Goal: Task Accomplishment & Management: Complete application form

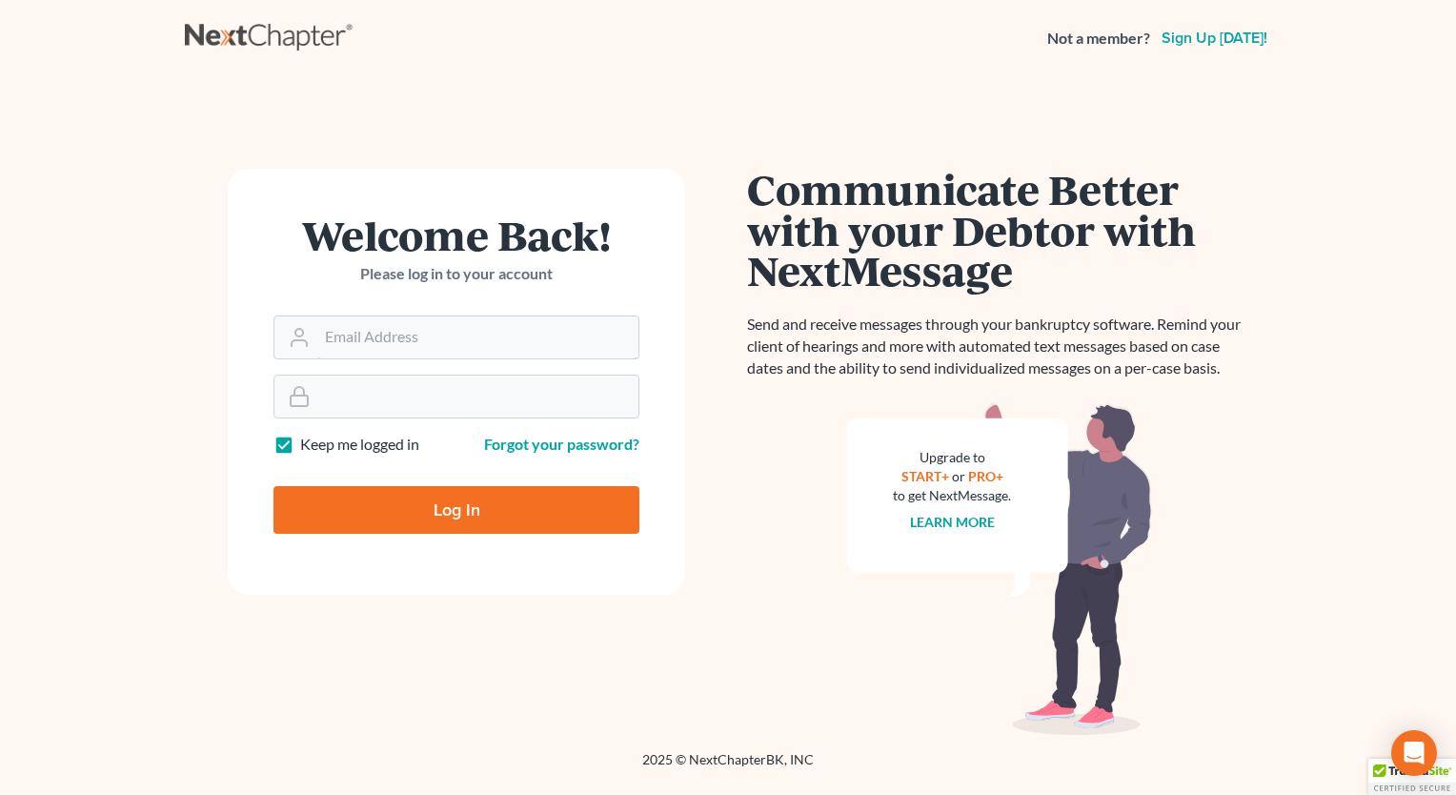
type input "[PERSON_NAME][EMAIL_ADDRESS][DOMAIN_NAME]"
click at [512, 522] on input "Log In" at bounding box center [456, 510] width 366 height 48
type input "Thinking..."
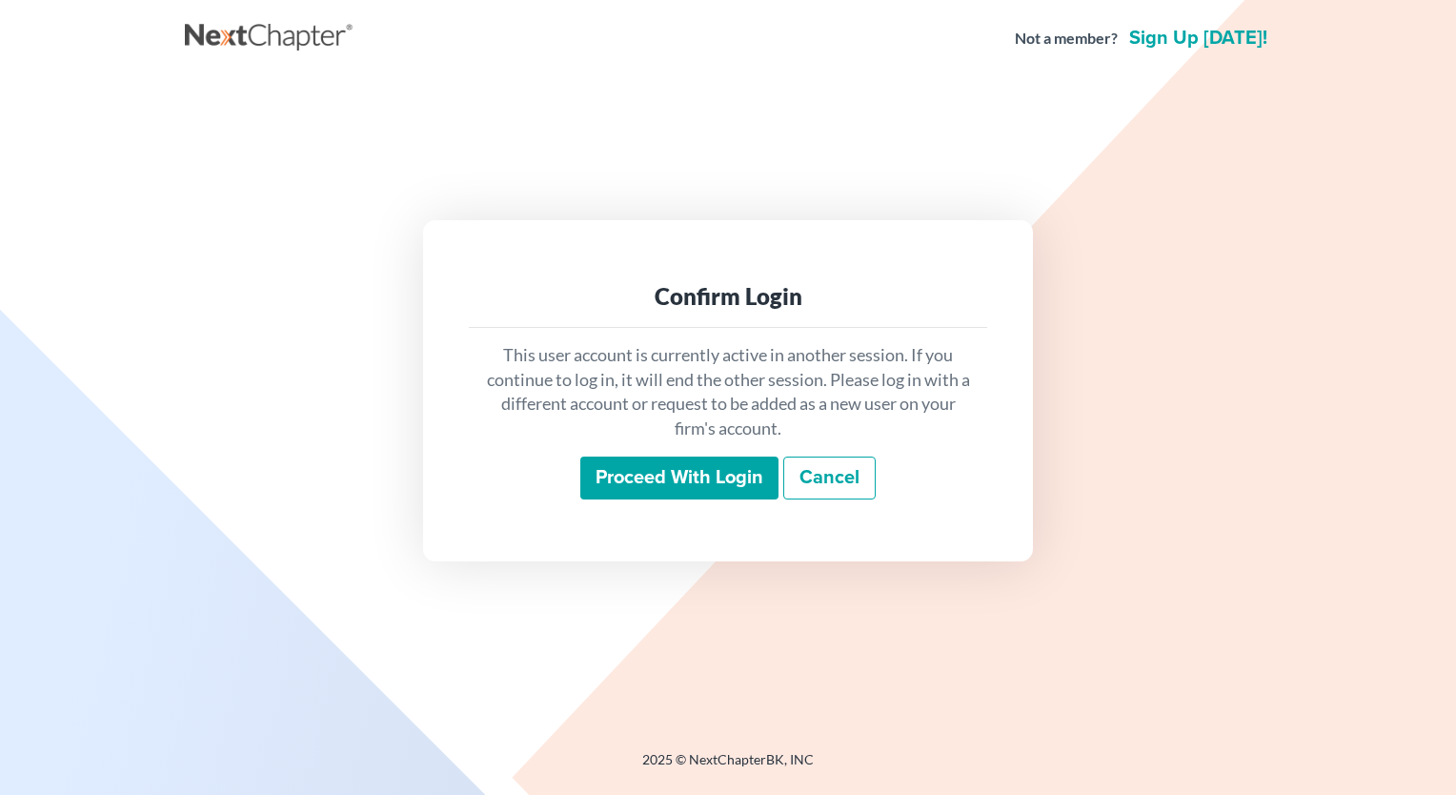
click at [659, 482] on input "Proceed with login" at bounding box center [679, 478] width 198 height 44
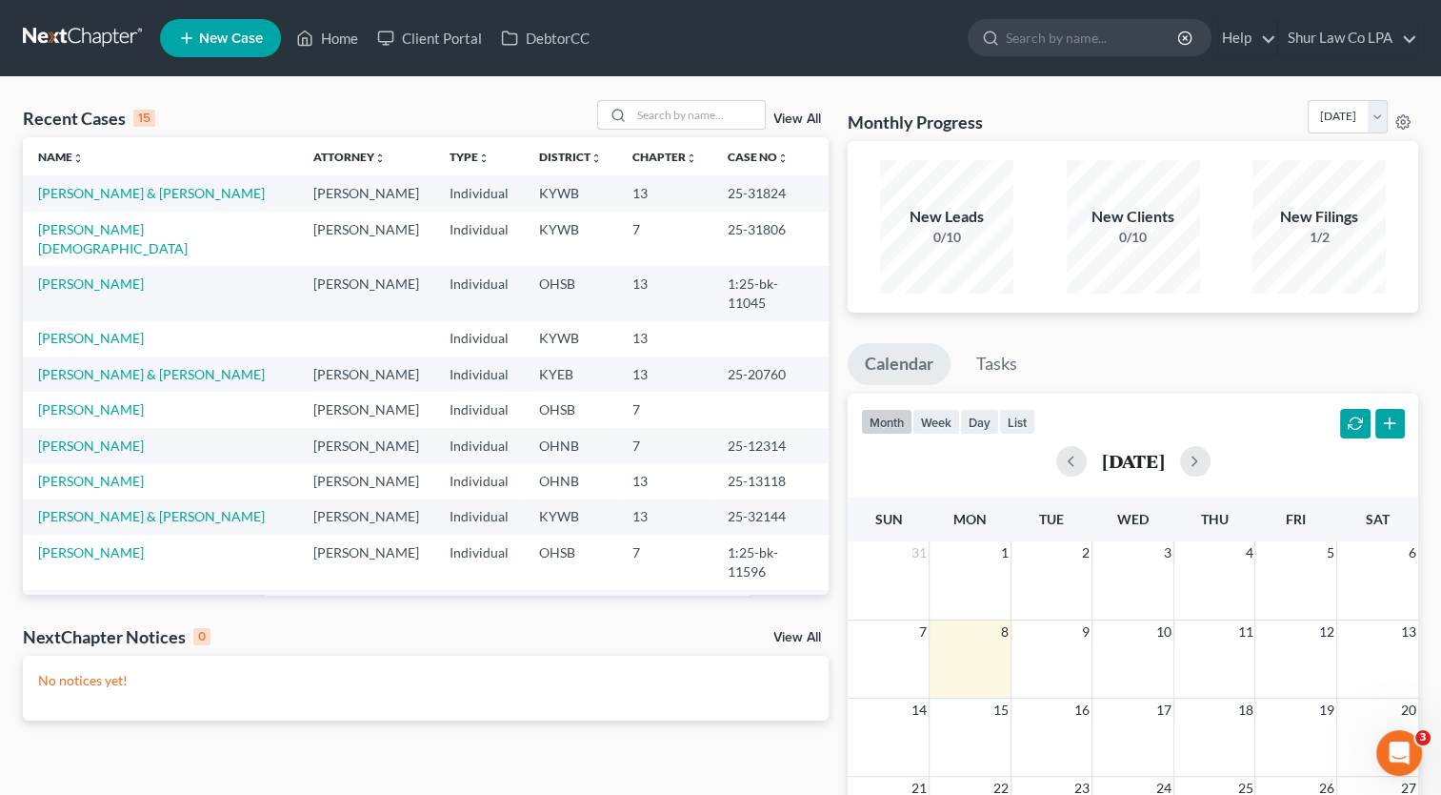
click at [192, 45] on icon at bounding box center [186, 38] width 17 height 23
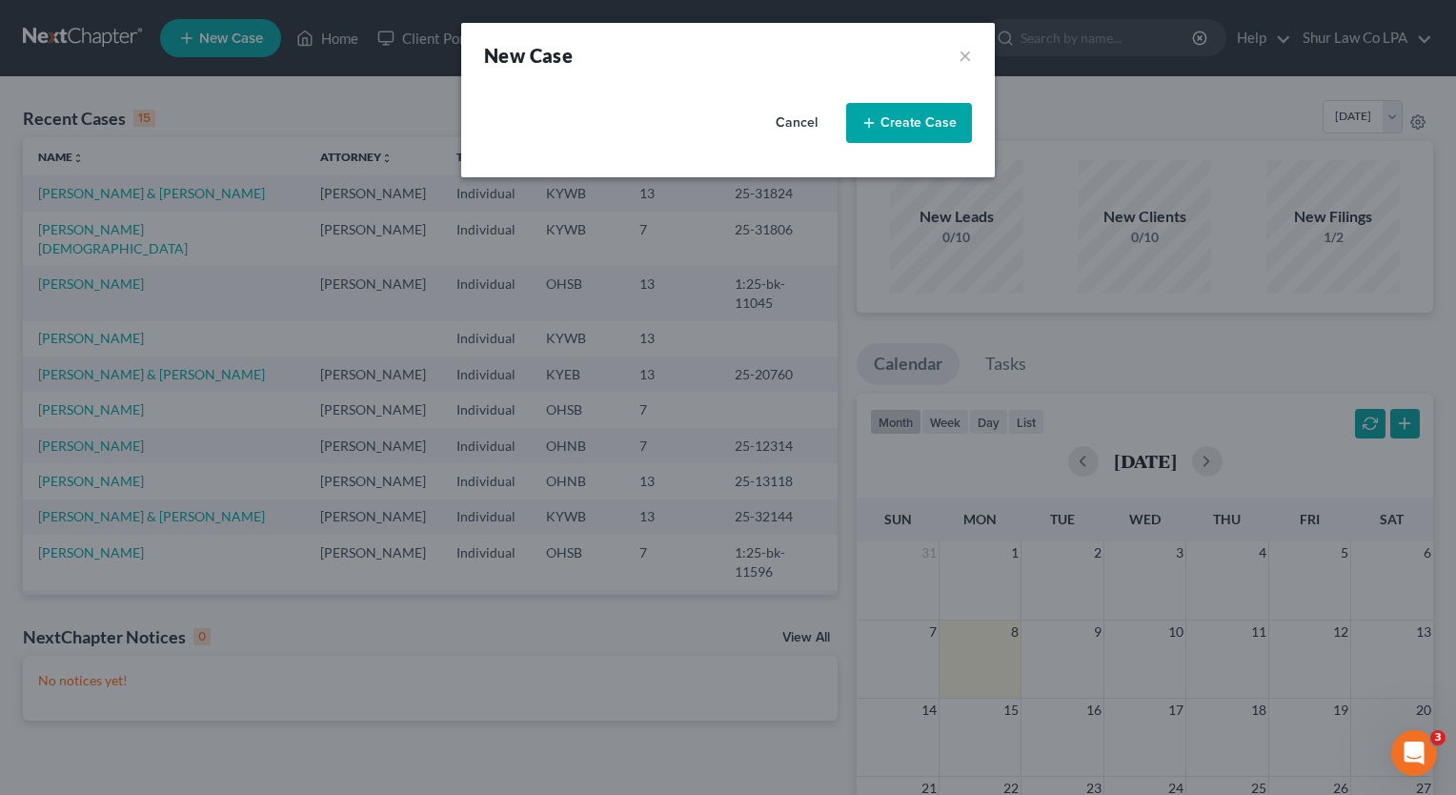
select select "62"
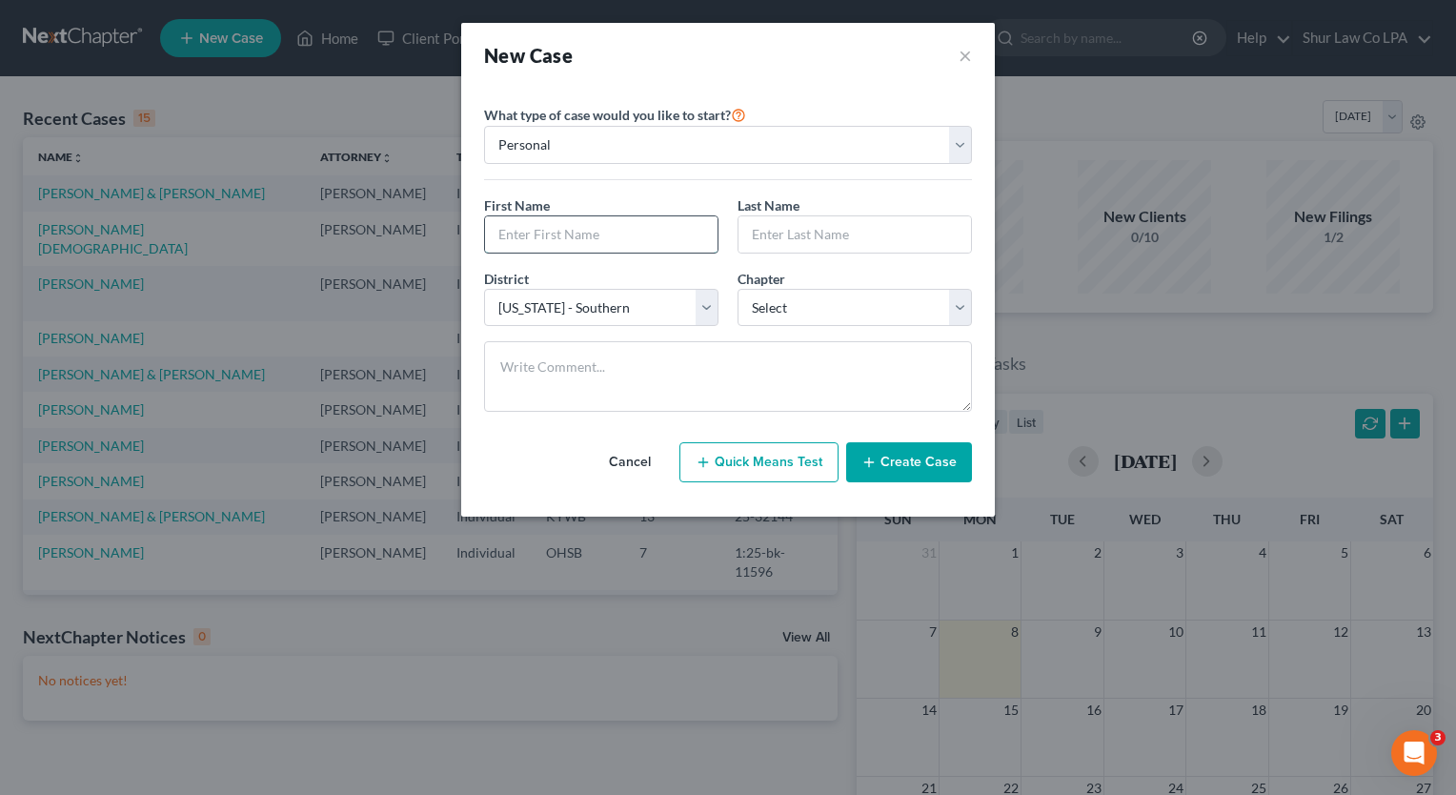
click at [610, 231] on input "text" at bounding box center [601, 234] width 232 height 36
type input "Kyle"
type input "Morgan"
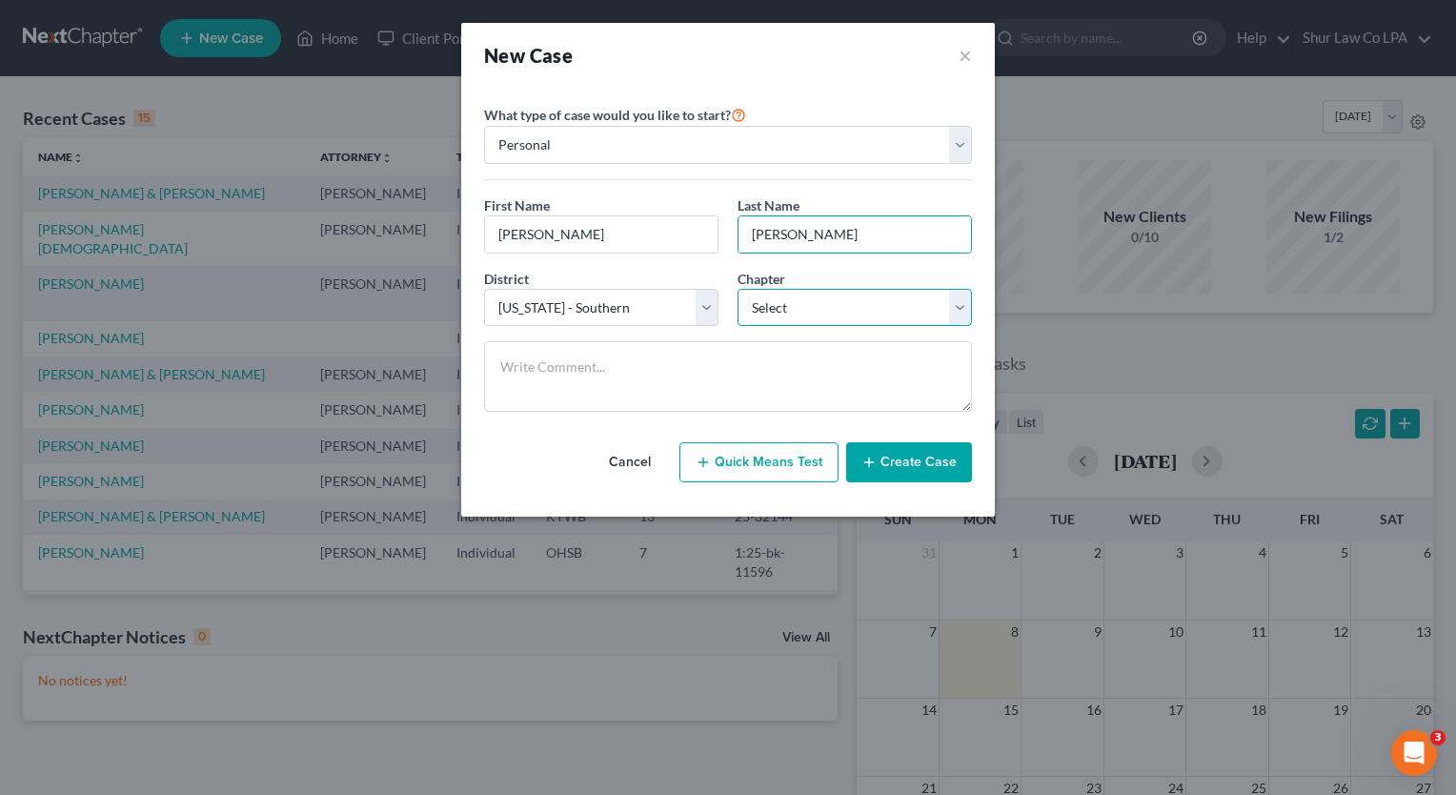
click at [798, 317] on select "Select 7 11 12 13" at bounding box center [854, 308] width 234 height 38
select select "0"
click at [737, 289] on select "Select 7 11 12 13" at bounding box center [854, 308] width 234 height 38
click at [918, 462] on button "Create Case" at bounding box center [909, 462] width 126 height 40
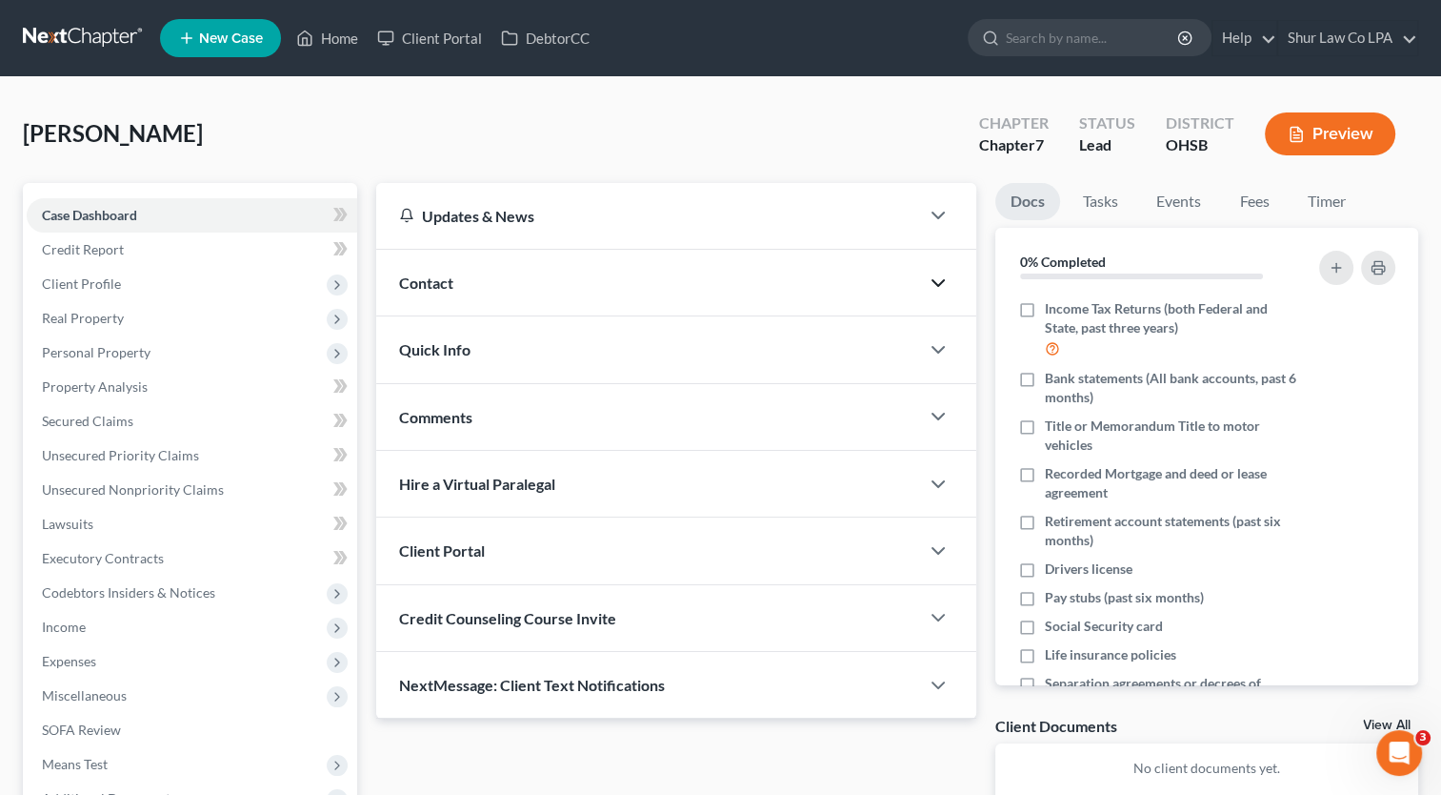
click at [935, 283] on icon "button" at bounding box center [938, 283] width 23 height 23
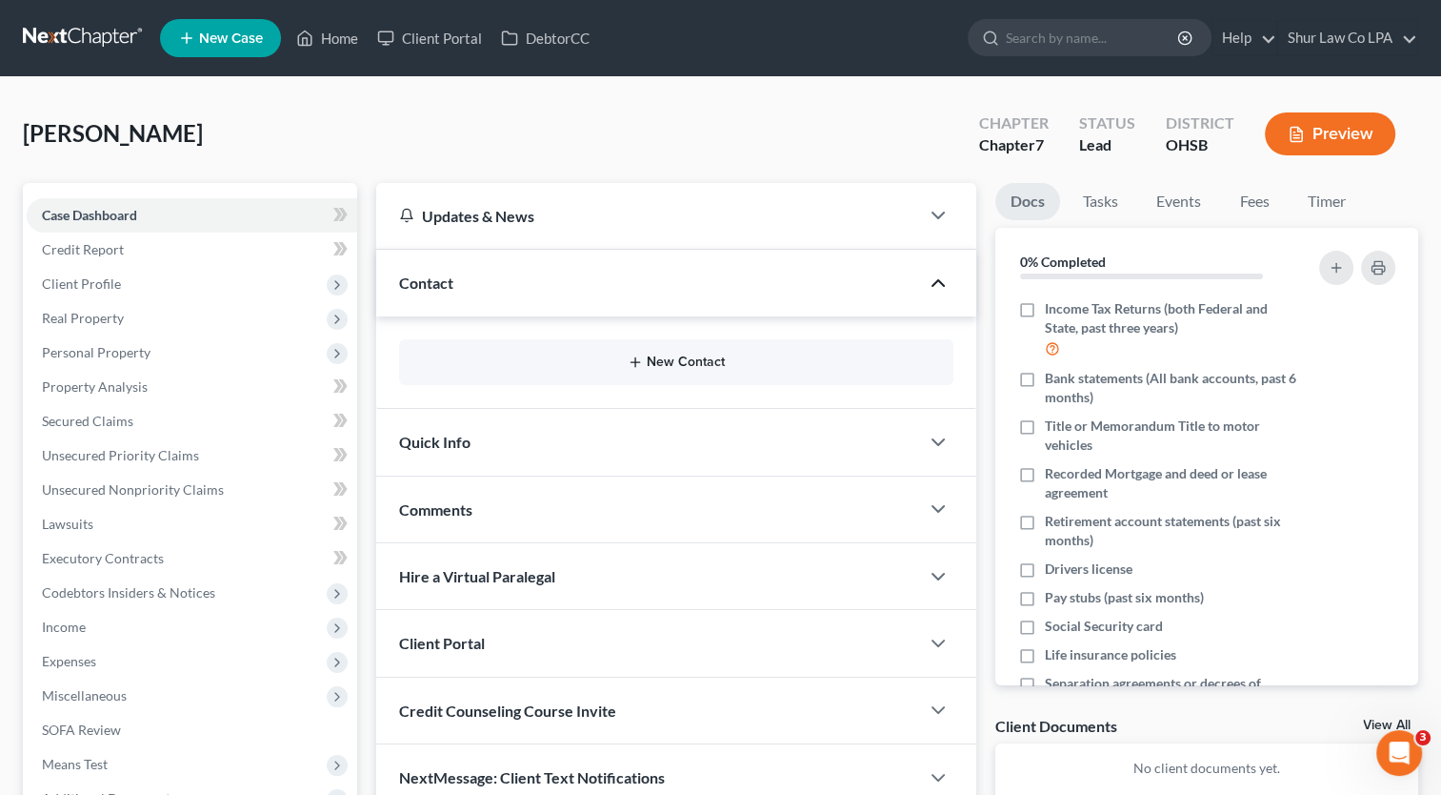
click at [640, 366] on icon "button" at bounding box center [635, 361] width 15 height 15
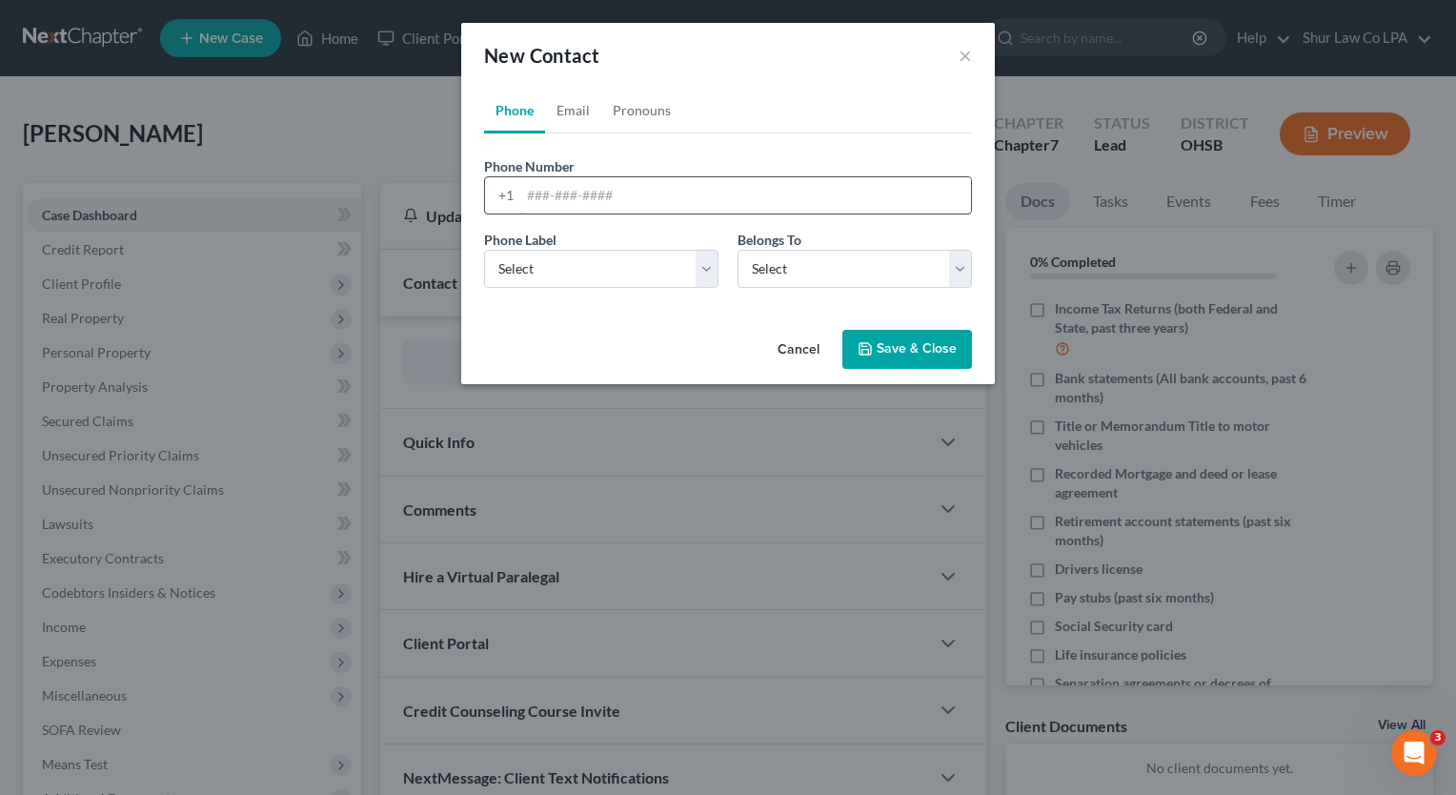
click at [584, 207] on input "tel" at bounding box center [745, 195] width 451 height 36
paste input "+1 (513) 780-0435"
type input "+1 (513) 780-0435"
click at [707, 269] on select "Select Mobile Home Work Other" at bounding box center [601, 269] width 234 height 38
select select "0"
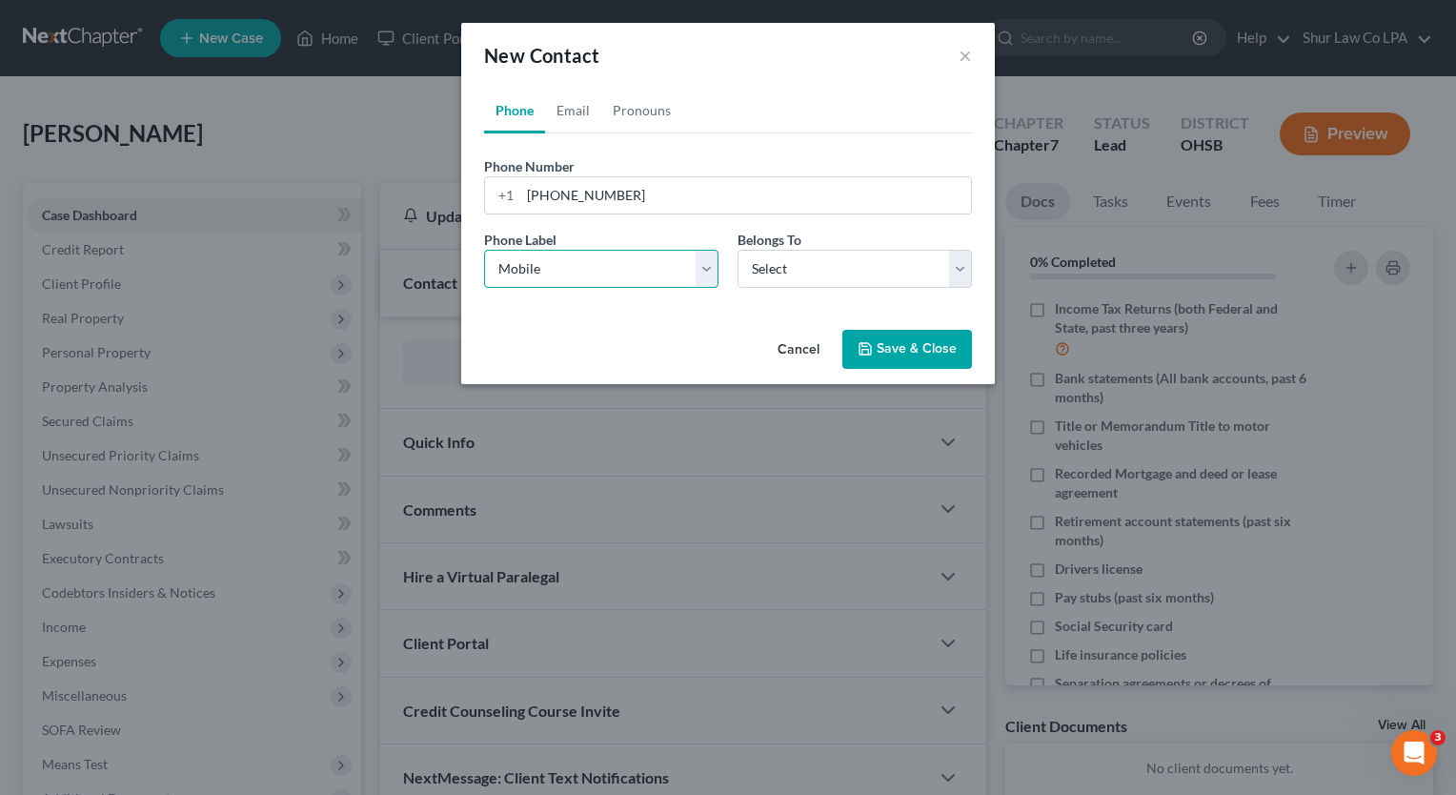
click at [484, 250] on select "Select Mobile Home Work Other" at bounding box center [601, 269] width 234 height 38
click at [764, 265] on select "Select Client Other" at bounding box center [854, 269] width 234 height 38
select select "0"
click at [737, 250] on select "Select Client Other" at bounding box center [854, 269] width 234 height 38
click at [571, 108] on link "Email" at bounding box center [573, 111] width 56 height 46
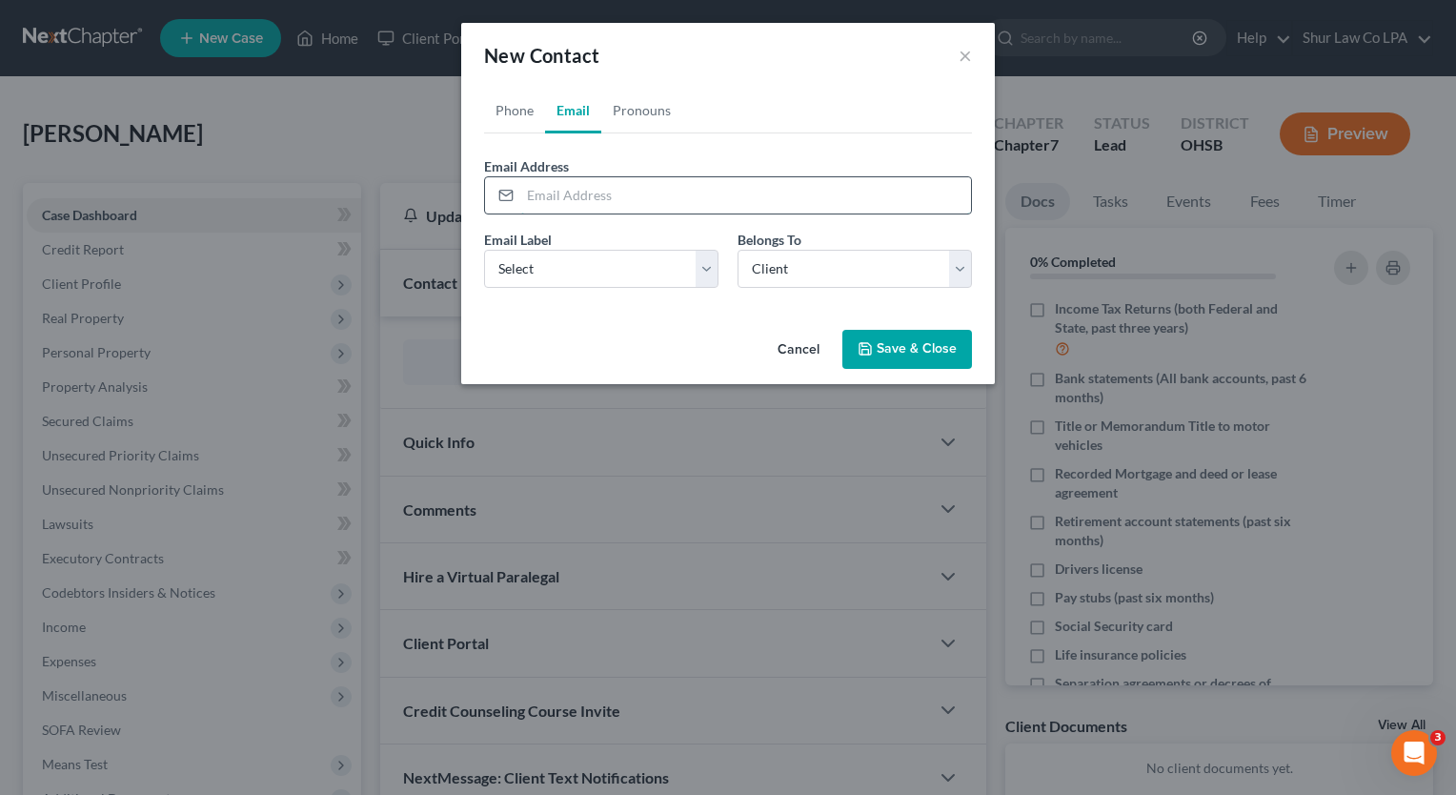
click at [593, 189] on input "email" at bounding box center [745, 195] width 451 height 36
paste input "kyke.morgan.0124@gmail.com"
type input "kyke.morgan.0124@gmail.com"
click at [813, 84] on div "New Contact ×" at bounding box center [728, 55] width 534 height 65
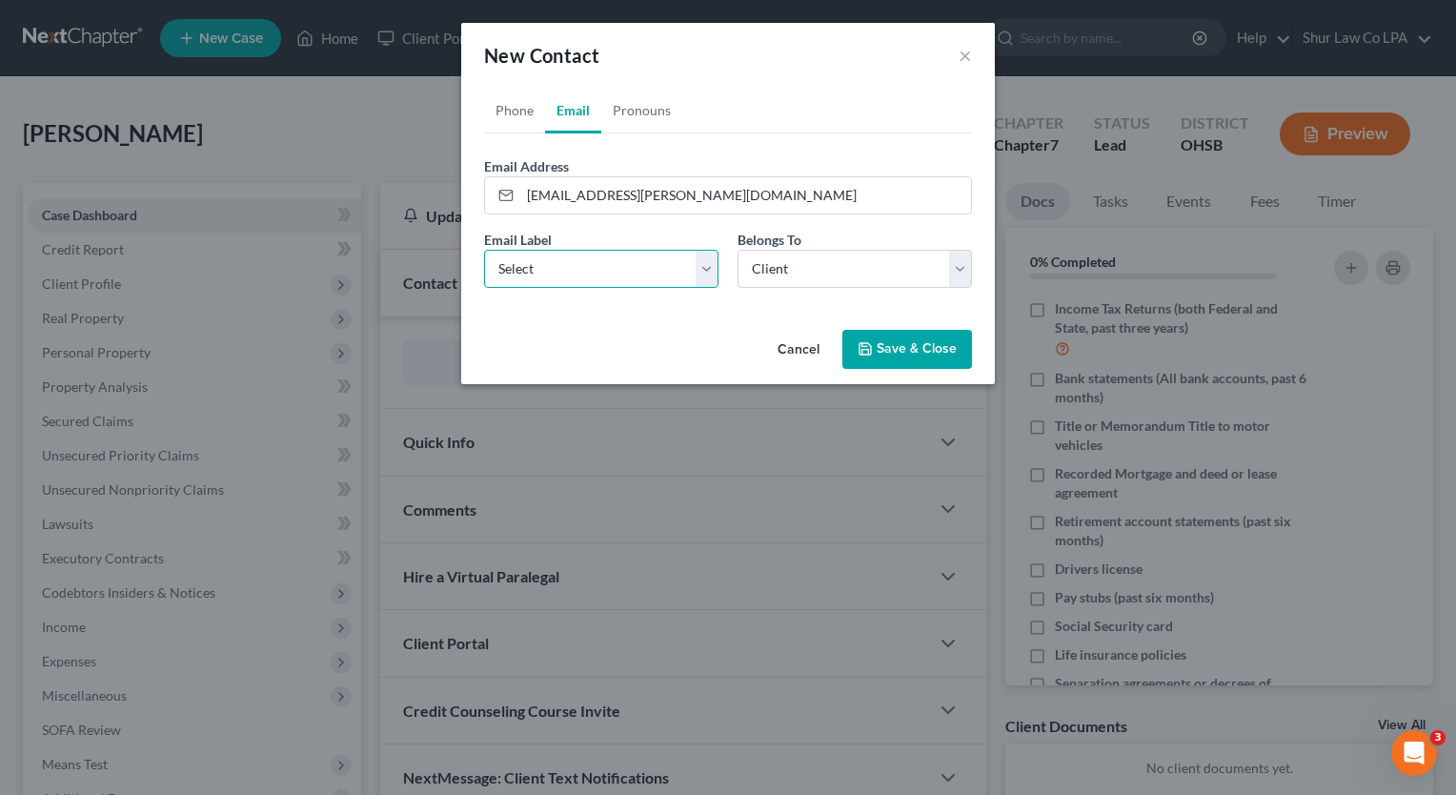
click at [701, 272] on select "Select Home Work Other" at bounding box center [601, 269] width 234 height 38
select select "0"
click at [484, 250] on select "Select Home Work Other" at bounding box center [601, 269] width 234 height 38
click at [892, 352] on button "Save & Close" at bounding box center [907, 350] width 130 height 40
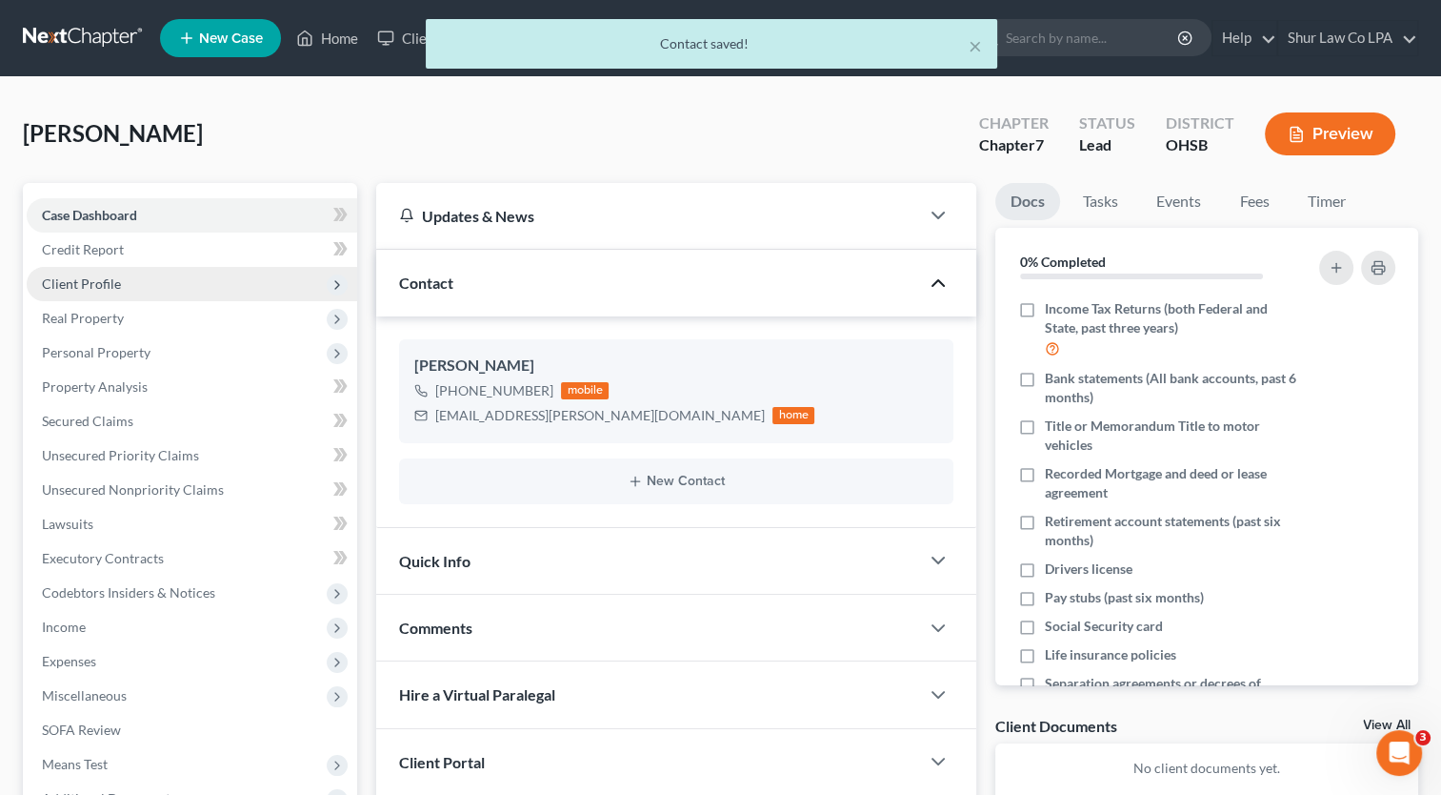
click at [114, 285] on span "Client Profile" at bounding box center [81, 283] width 79 height 16
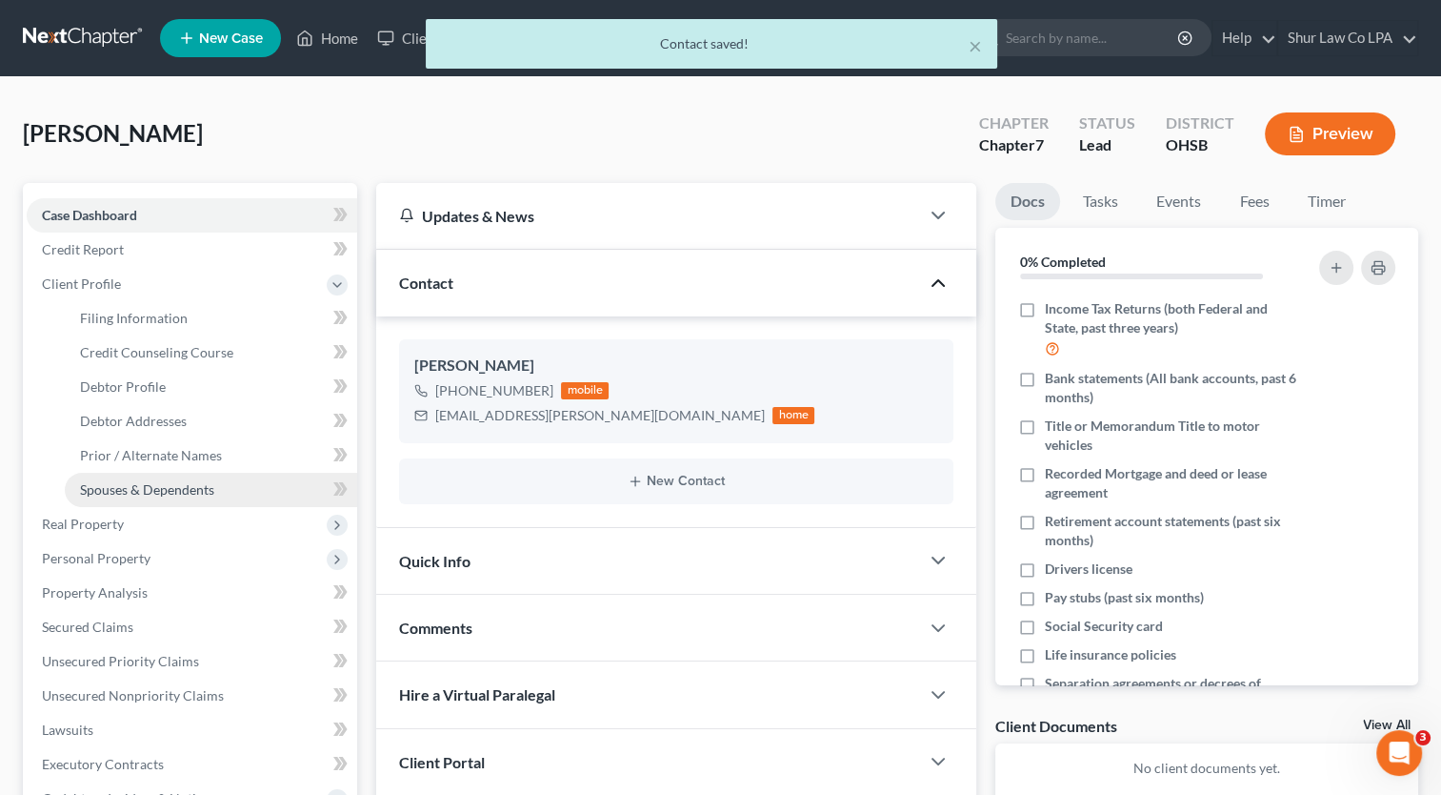
click at [146, 486] on span "Spouses & Dependents" at bounding box center [147, 489] width 134 height 16
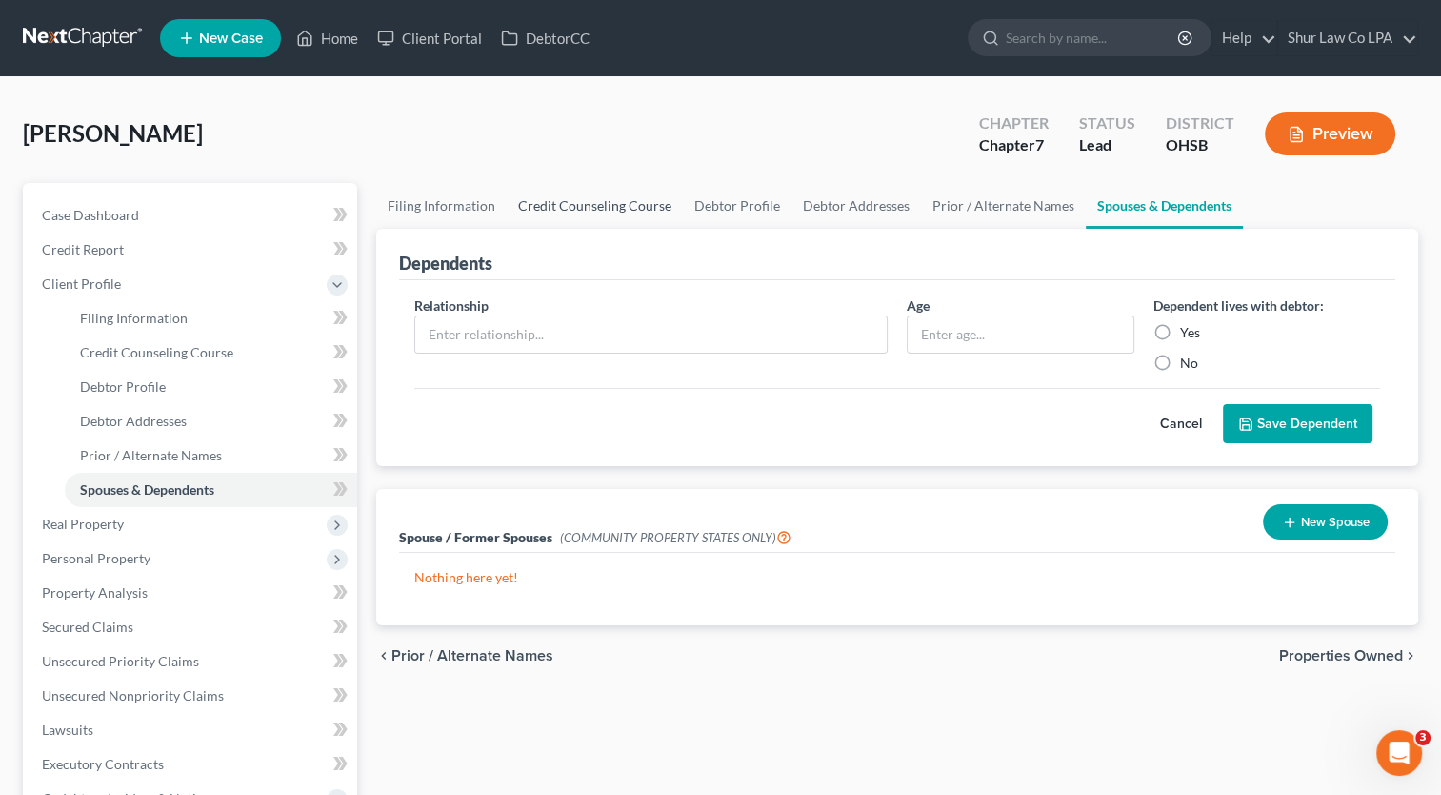
click at [617, 208] on link "Credit Counseling Course" at bounding box center [595, 206] width 176 height 46
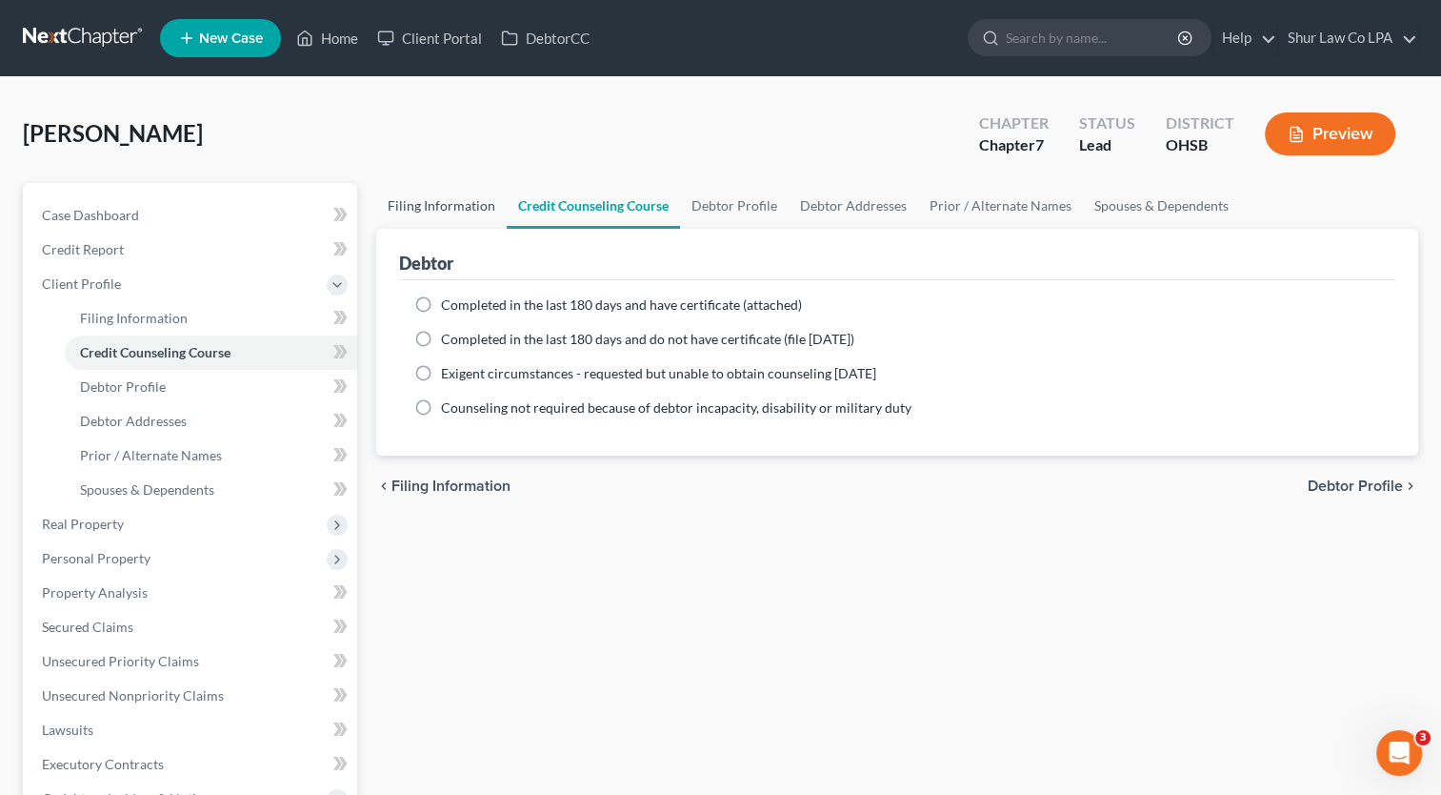
click at [476, 205] on link "Filing Information" at bounding box center [441, 206] width 131 height 46
select select "1"
select select "0"
select select "62"
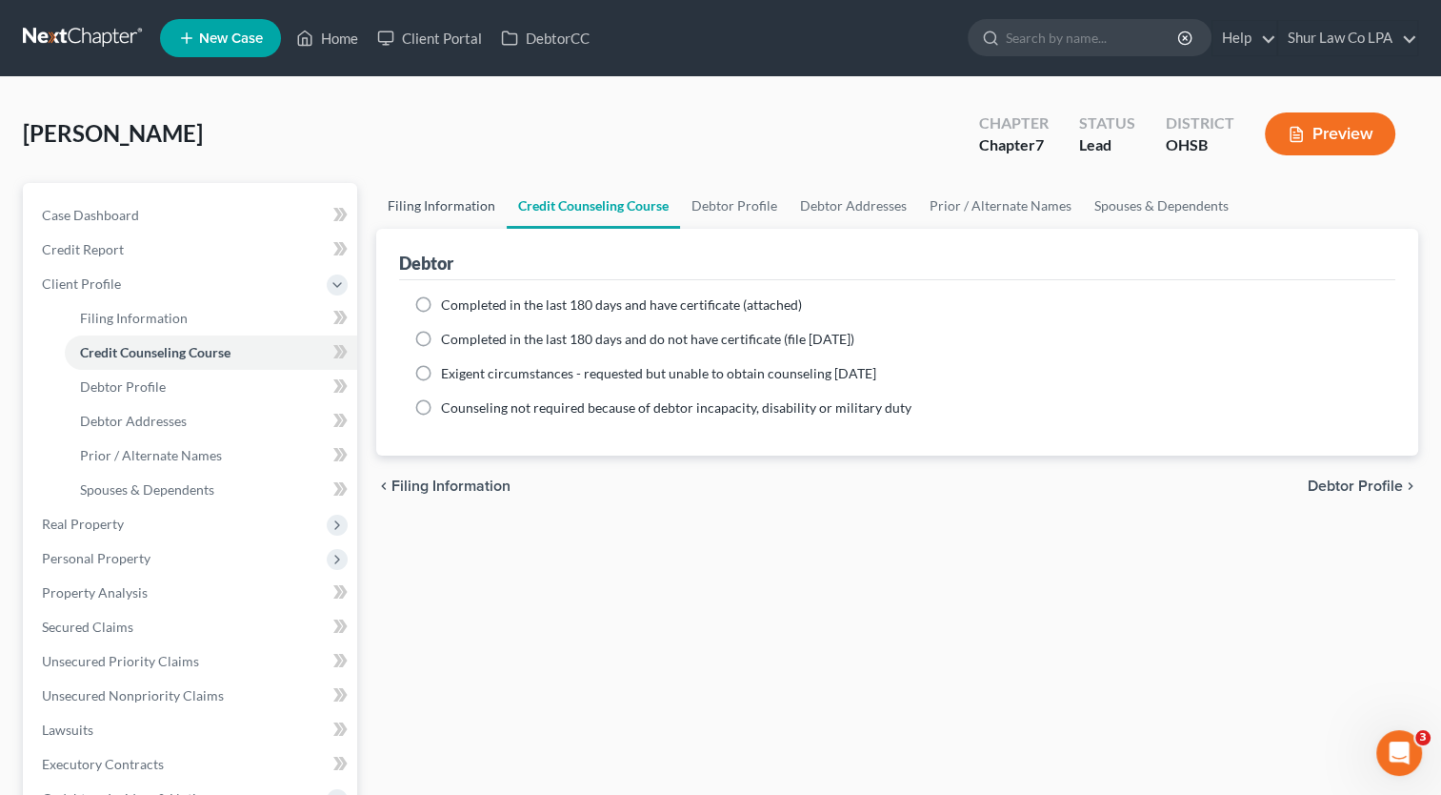
select select "36"
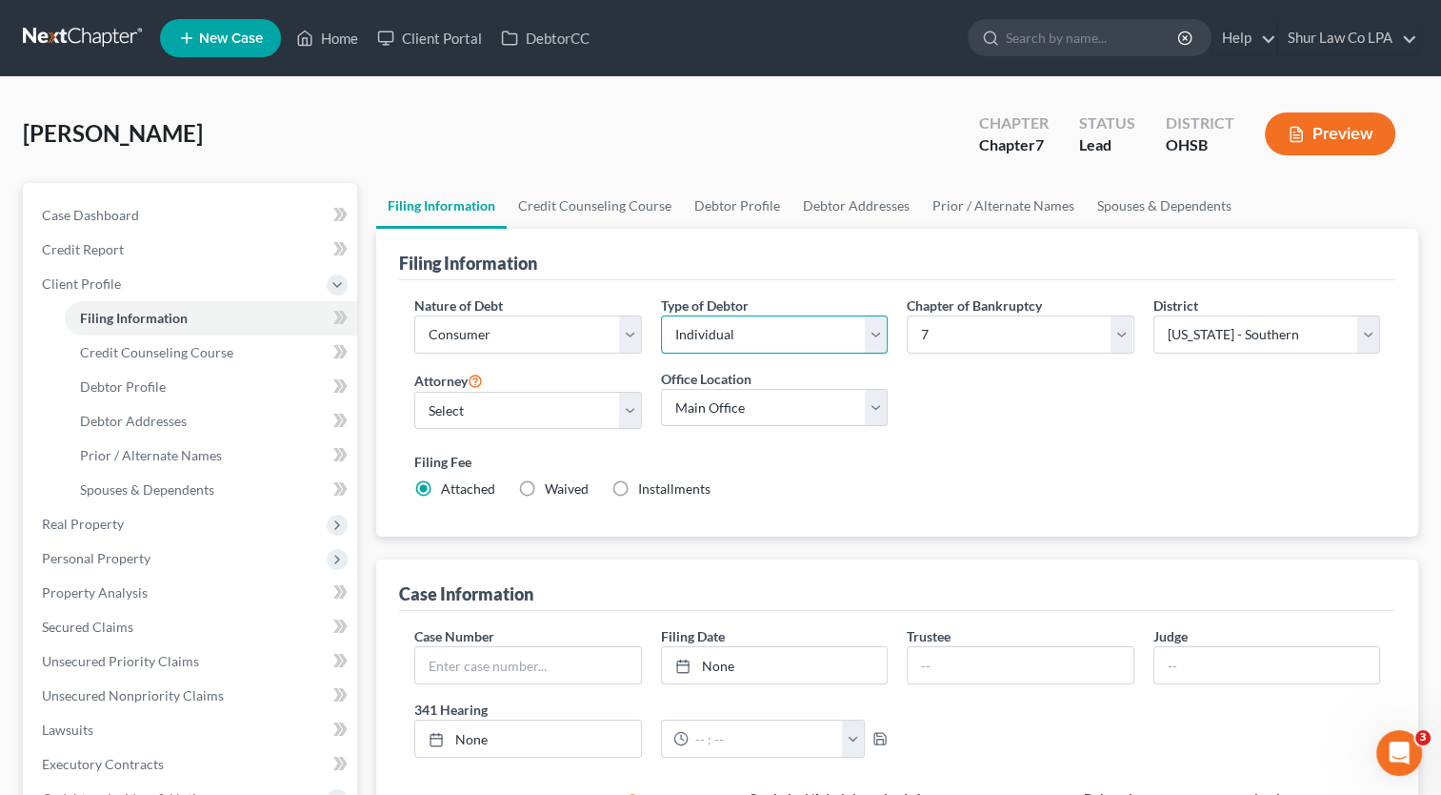
click at [874, 322] on select "Select Individual Joint" at bounding box center [774, 334] width 227 height 38
select select "1"
click at [661, 315] on select "Select Individual Joint" at bounding box center [774, 334] width 227 height 38
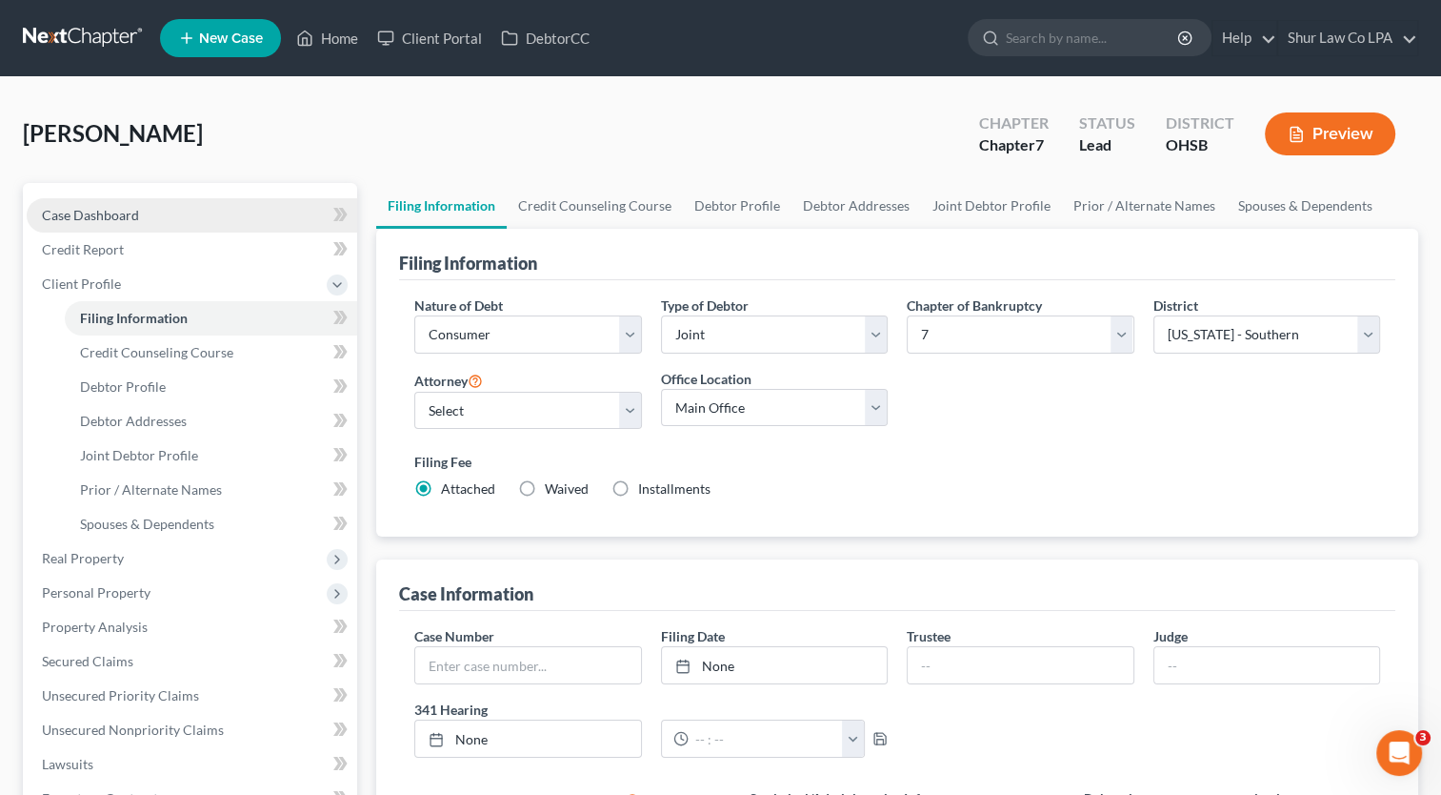
click at [208, 213] on link "Case Dashboard" at bounding box center [192, 215] width 331 height 34
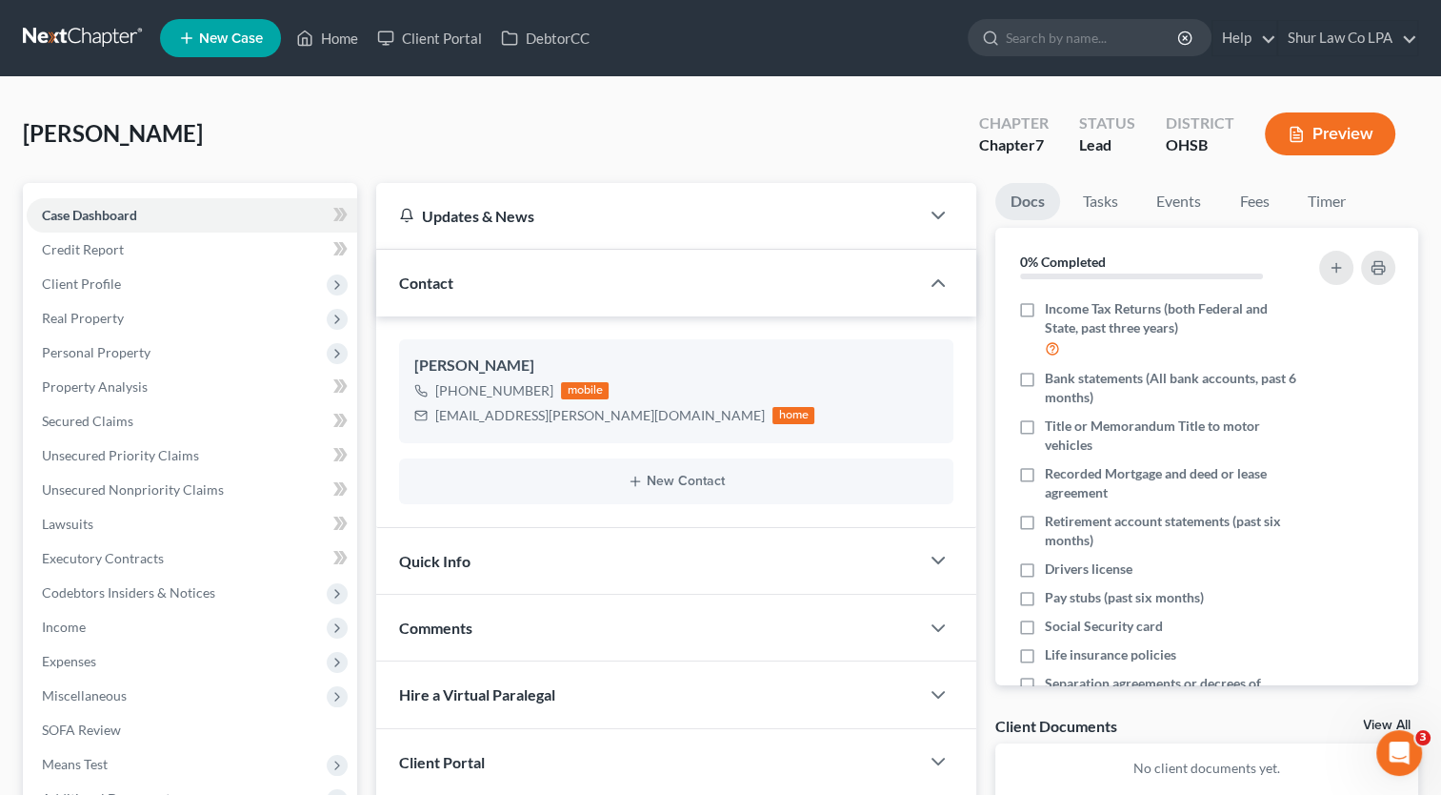
scroll to position [216, 0]
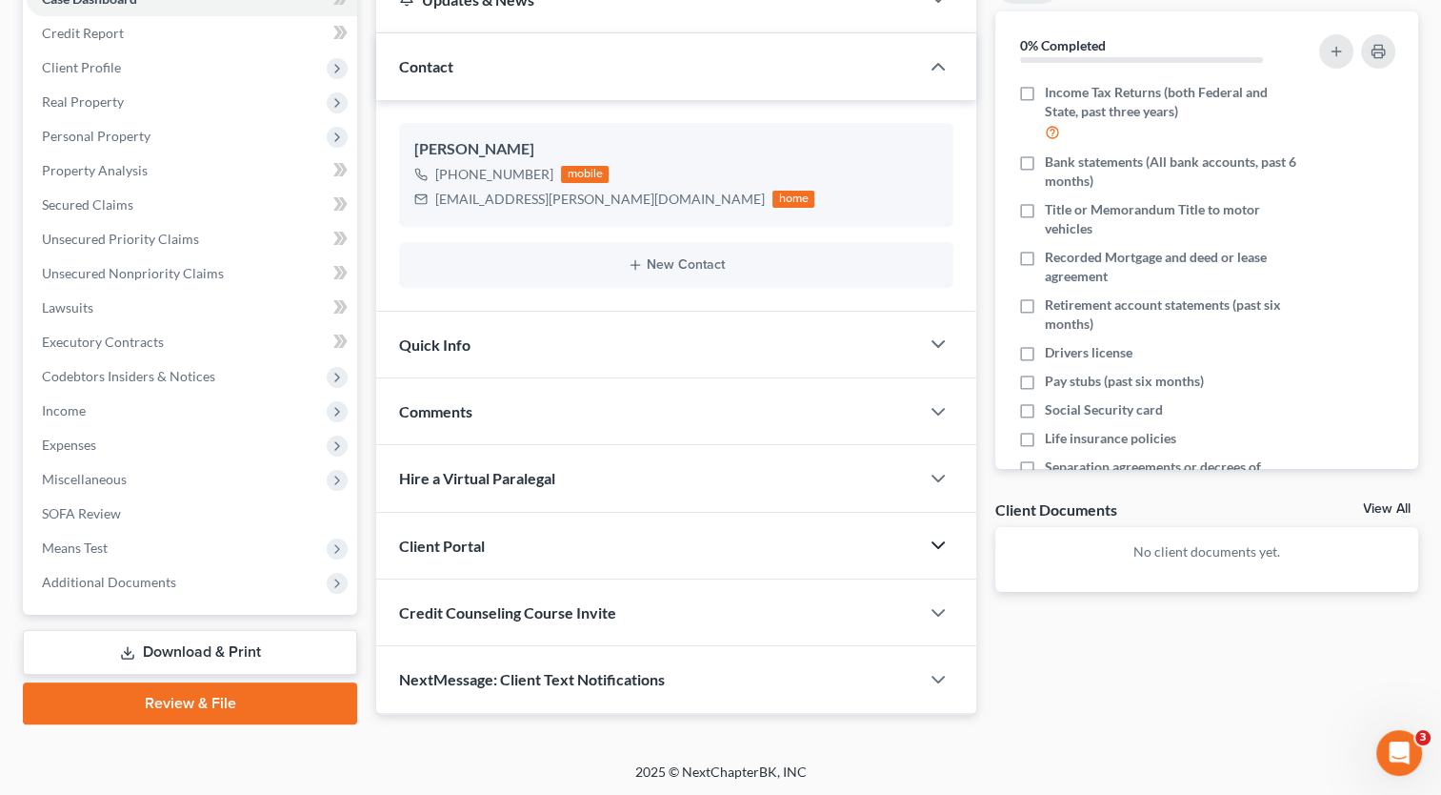
click at [928, 549] on icon "button" at bounding box center [938, 545] width 23 height 23
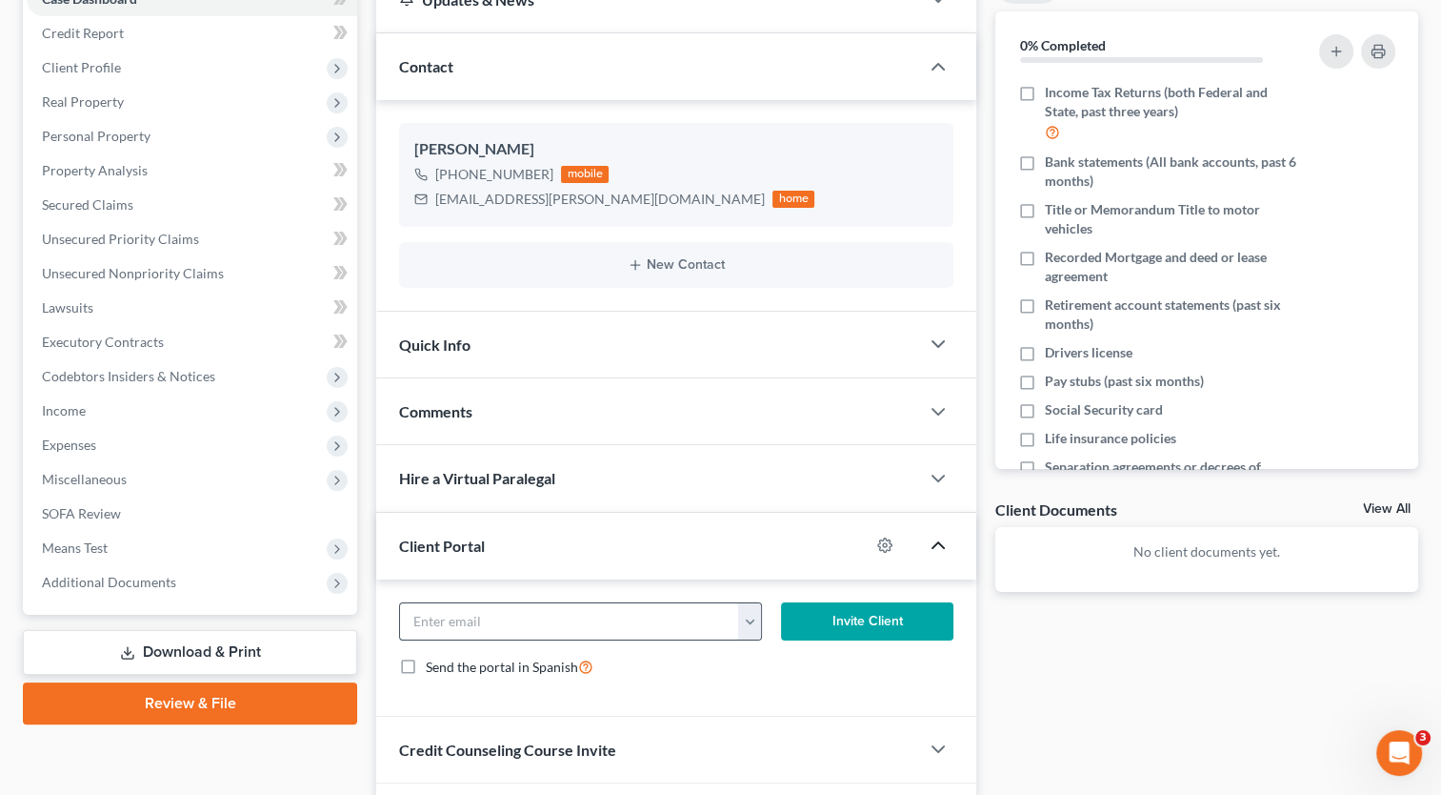
click at [545, 627] on input "email" at bounding box center [569, 621] width 339 height 36
paste input "kyke.morgan.0124@gmail.com"
type input "kyke.morgan.0124@gmail.com"
click at [854, 623] on button "Invite Client" at bounding box center [867, 621] width 172 height 38
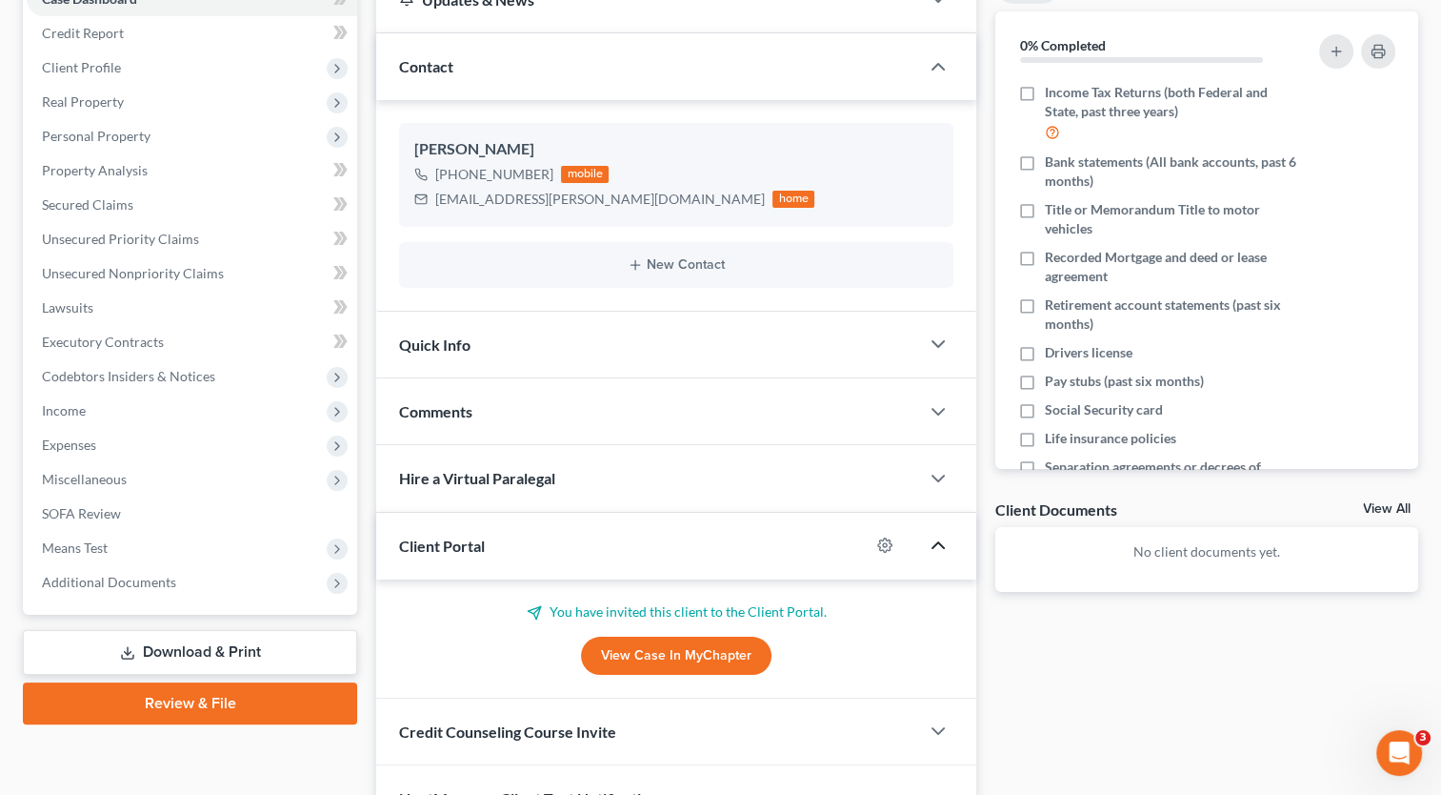
scroll to position [323, 0]
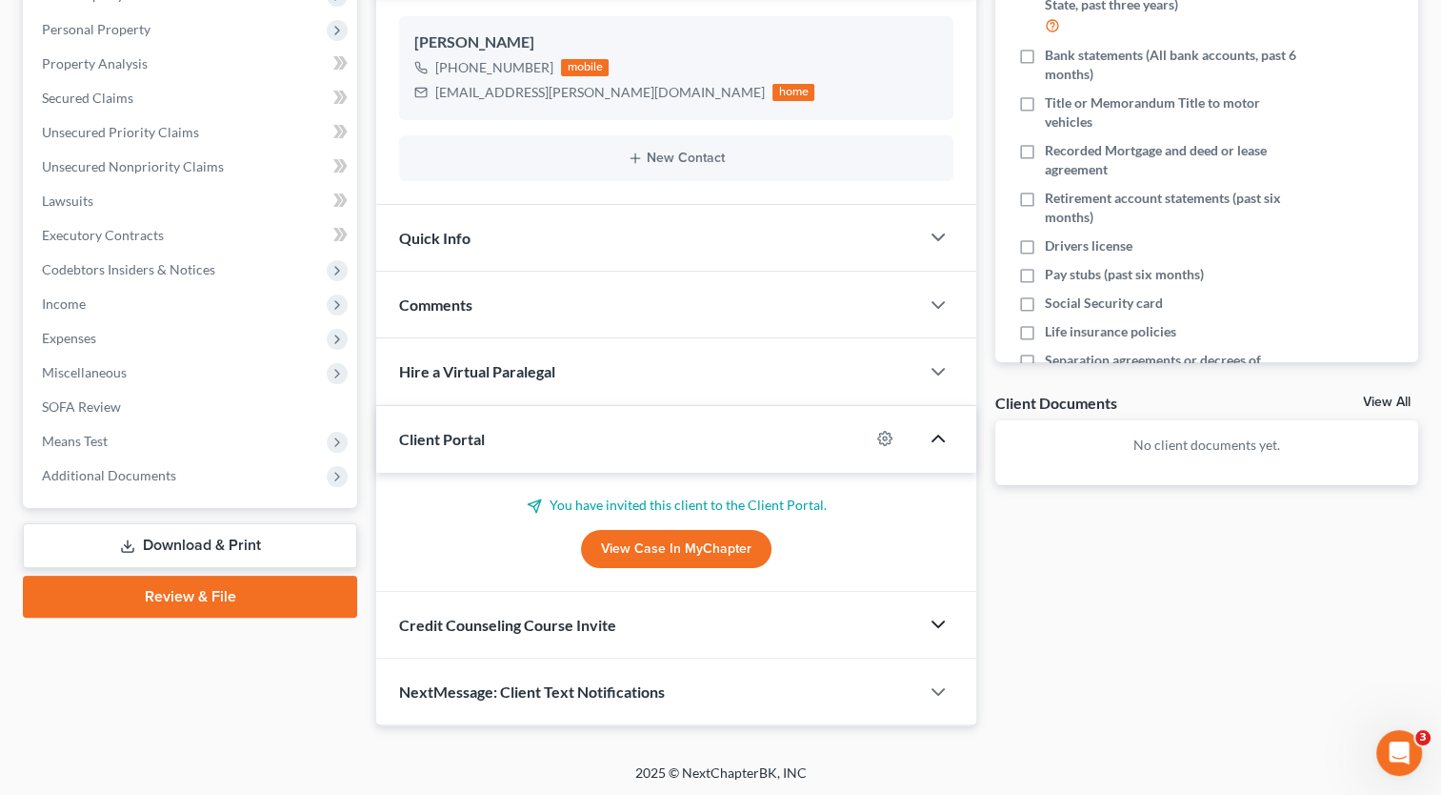
click at [934, 626] on icon "button" at bounding box center [938, 624] width 23 height 23
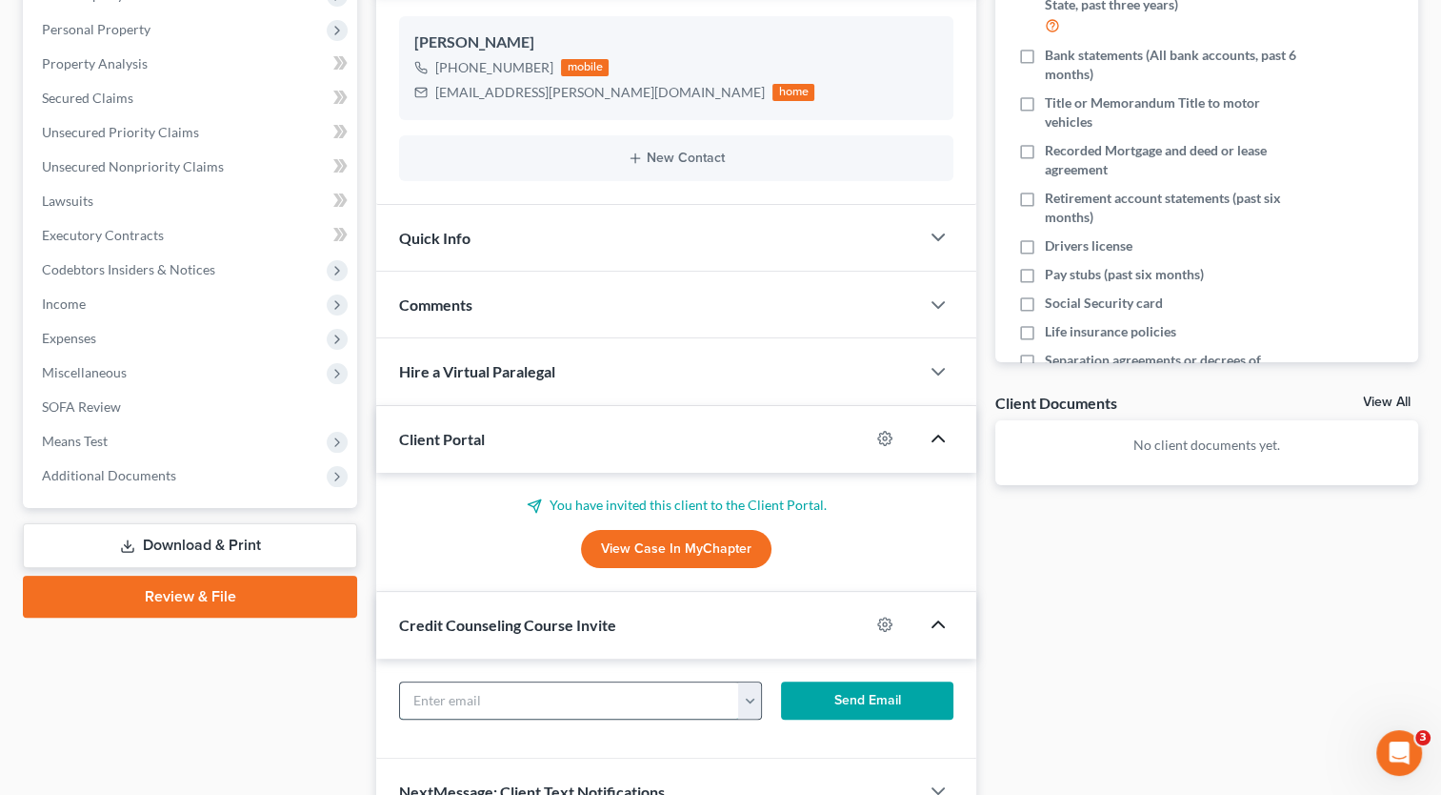
click at [638, 703] on input "text" at bounding box center [569, 700] width 339 height 36
paste input "kyke.morgan.0124@gmail.com"
type input "kyke.morgan.0124@gmail.com"
click at [842, 687] on button "Send Email" at bounding box center [867, 700] width 172 height 38
